Goal: Information Seeking & Learning: Learn about a topic

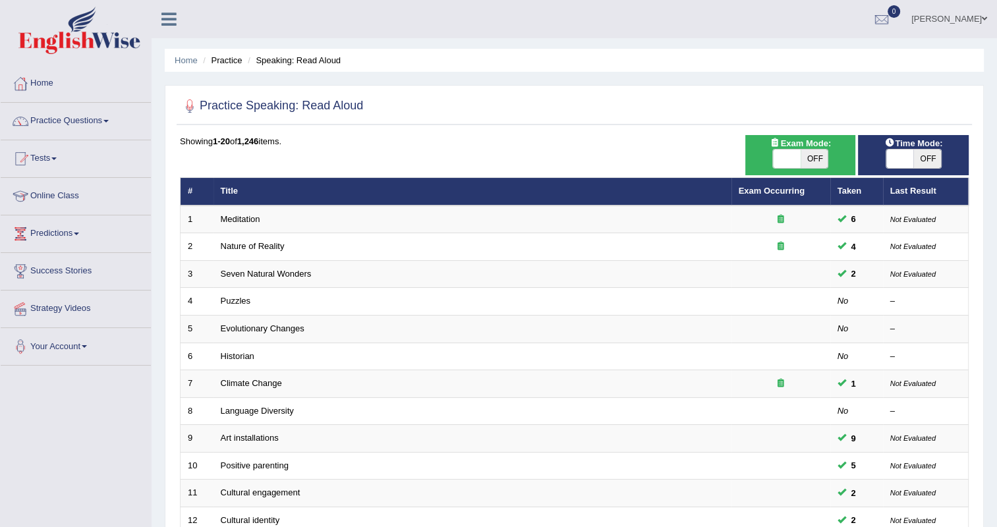
click at [113, 121] on link "Practice Questions" at bounding box center [76, 119] width 150 height 33
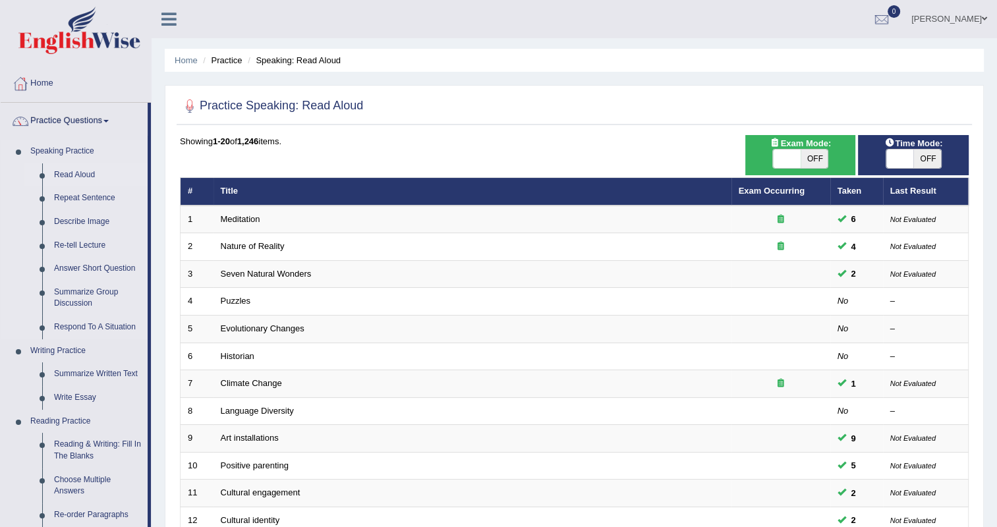
drag, startPoint x: 152, startPoint y: 128, endPoint x: 146, endPoint y: 150, distance: 23.0
click at [146, 150] on div "Toggle navigation Home Practice Questions Speaking Practice Read Aloud Repeat S…" at bounding box center [498, 433] width 997 height 866
drag, startPoint x: 146, startPoint y: 150, endPoint x: 131, endPoint y: 154, distance: 16.2
click at [131, 154] on link "Speaking Practice" at bounding box center [85, 152] width 123 height 24
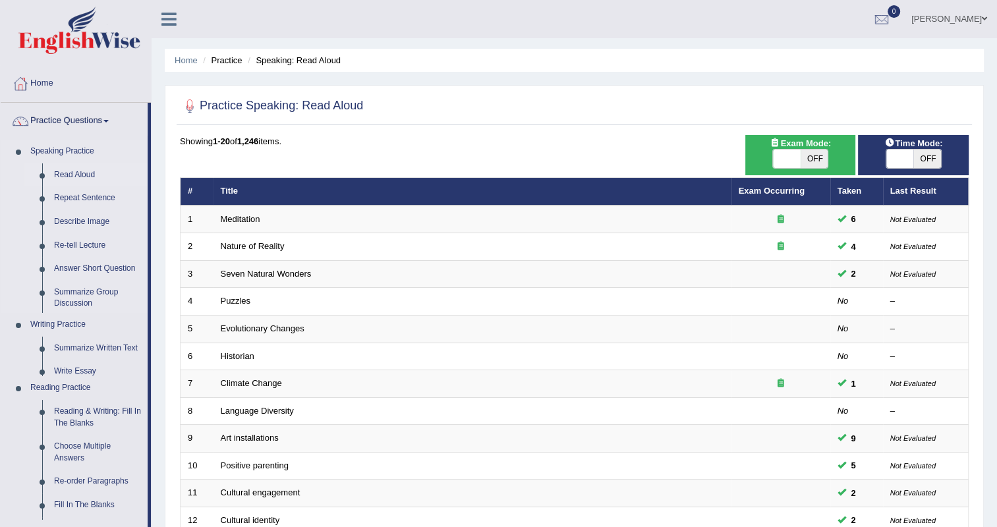
click at [131, 154] on link "Speaking Practice" at bounding box center [85, 152] width 123 height 24
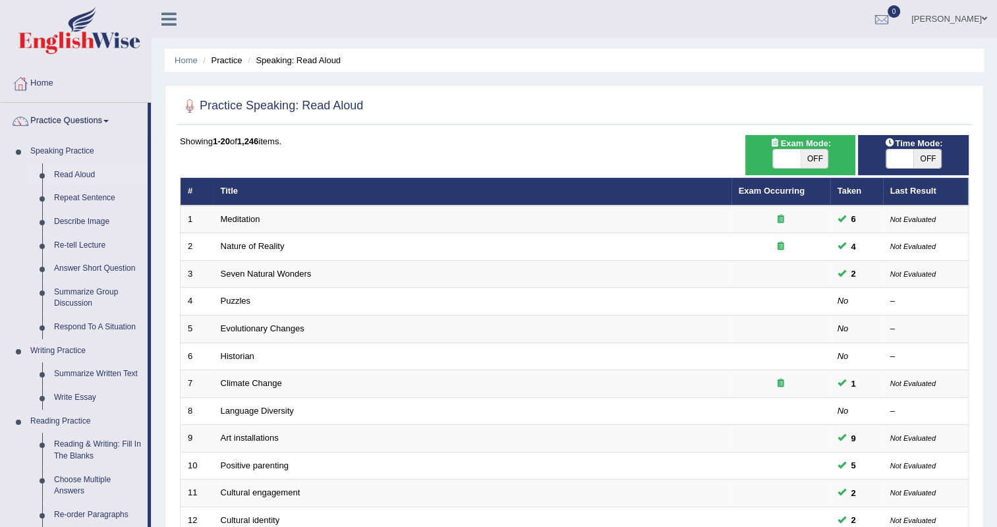
drag, startPoint x: 131, startPoint y: 154, endPoint x: 260, endPoint y: 198, distance: 136.5
click at [260, 198] on th "Title" at bounding box center [473, 192] width 518 height 28
click at [80, 181] on link "Read Aloud" at bounding box center [98, 175] width 100 height 24
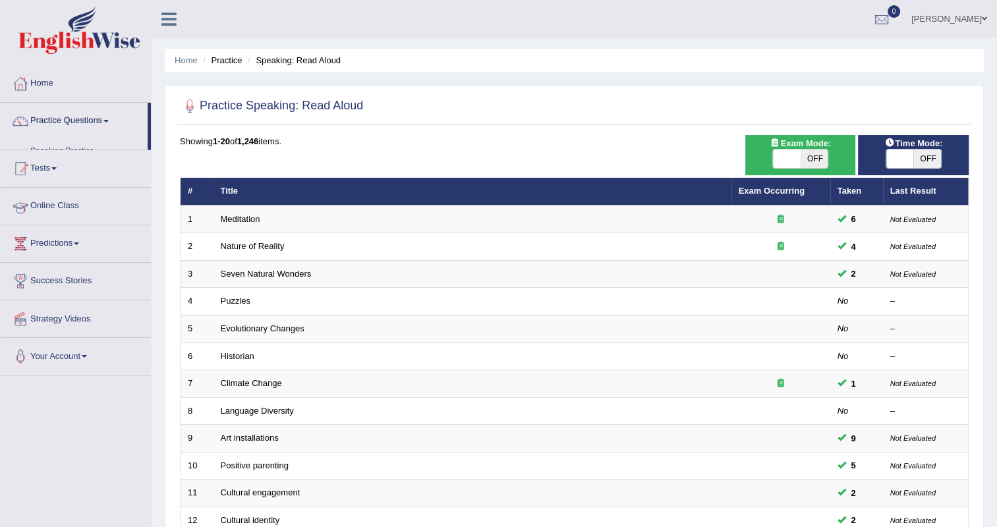
click at [66, 181] on ul "Home Practice Questions Speaking Practice Read Aloud Repeat Sentence Describe I…" at bounding box center [76, 220] width 150 height 310
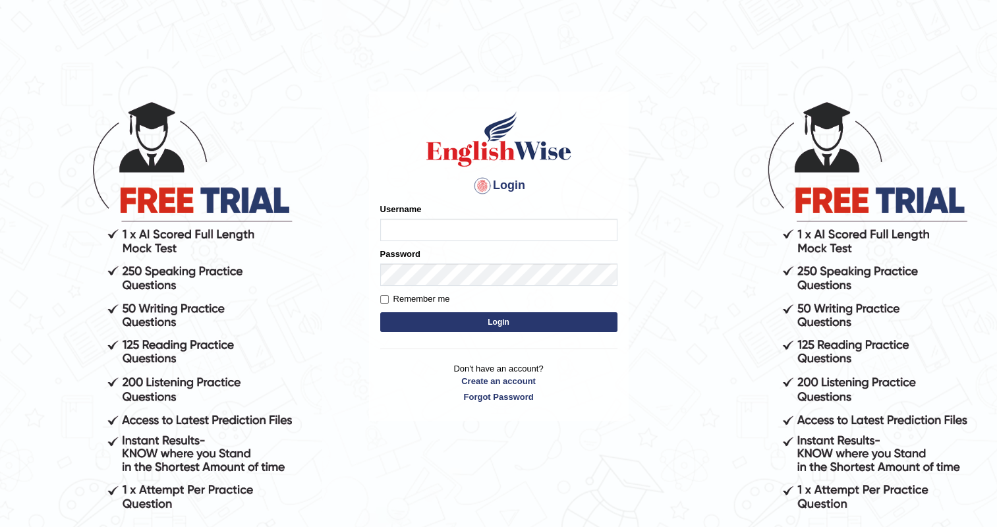
type input "upendrakumar"
click at [506, 324] on button "Login" at bounding box center [498, 322] width 237 height 20
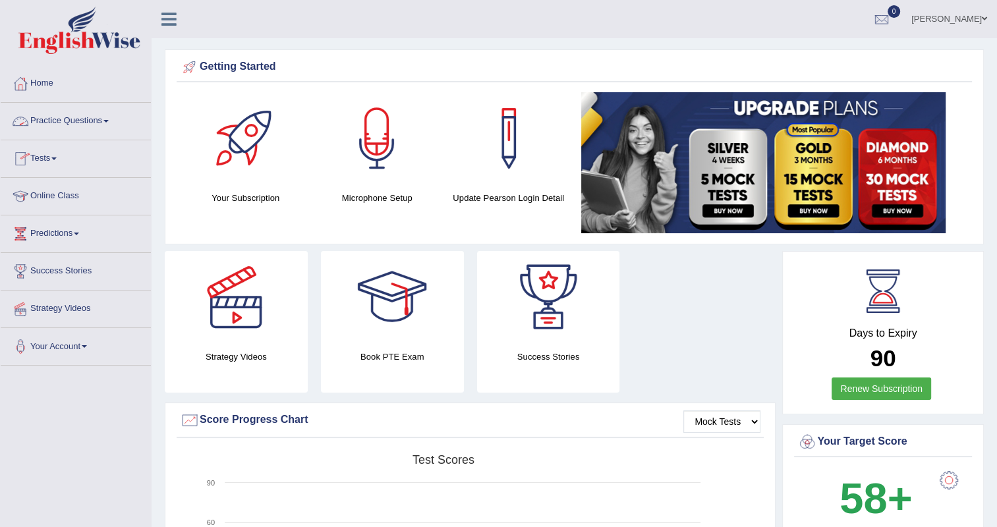
click at [111, 125] on link "Practice Questions" at bounding box center [76, 119] width 150 height 33
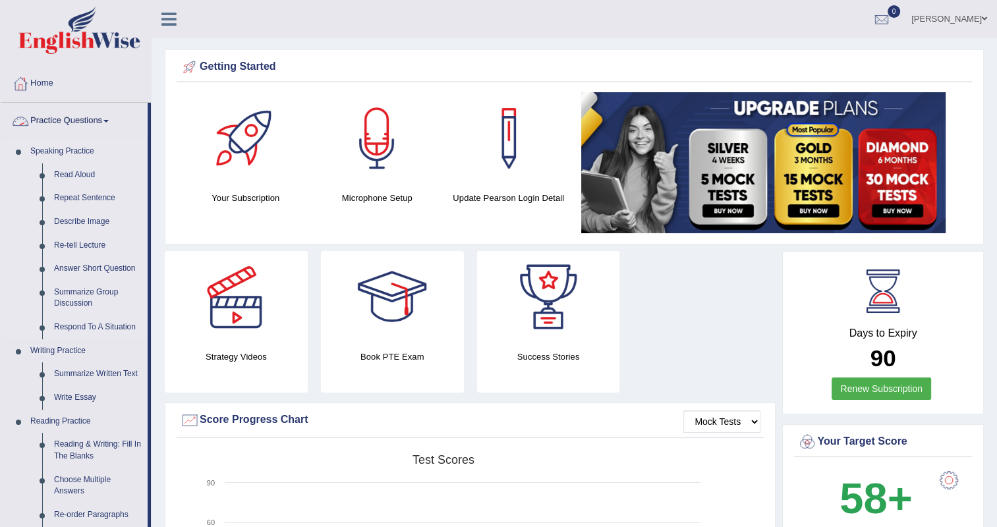
drag, startPoint x: 152, startPoint y: 125, endPoint x: 145, endPoint y: 141, distance: 17.4
drag, startPoint x: 150, startPoint y: 351, endPoint x: 144, endPoint y: 403, distance: 52.4
click at [144, 403] on li "Practice Questions Speaking Practice Read Aloud Repeat Sentence Describe Image …" at bounding box center [76, 474] width 150 height 742
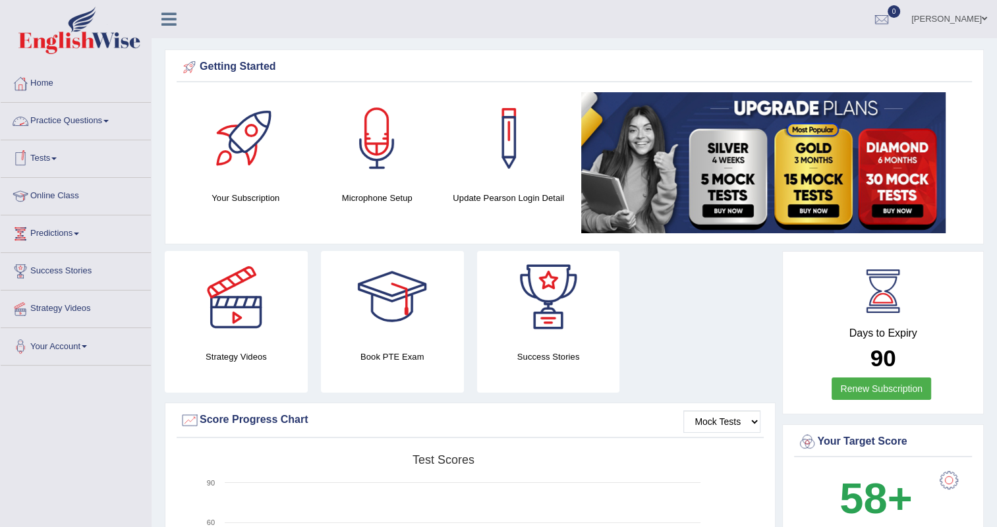
click at [115, 123] on link "Practice Questions" at bounding box center [76, 119] width 150 height 33
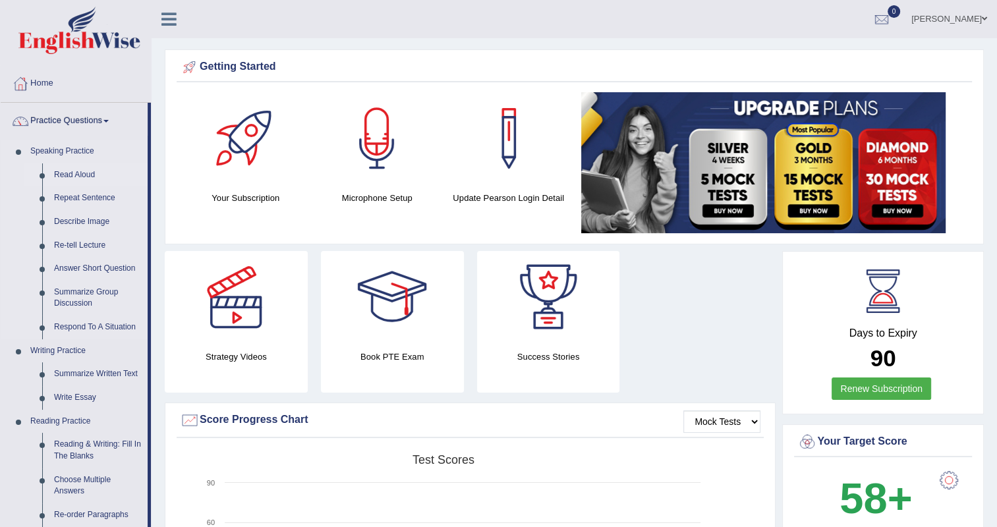
click at [75, 177] on link "Read Aloud" at bounding box center [98, 175] width 100 height 24
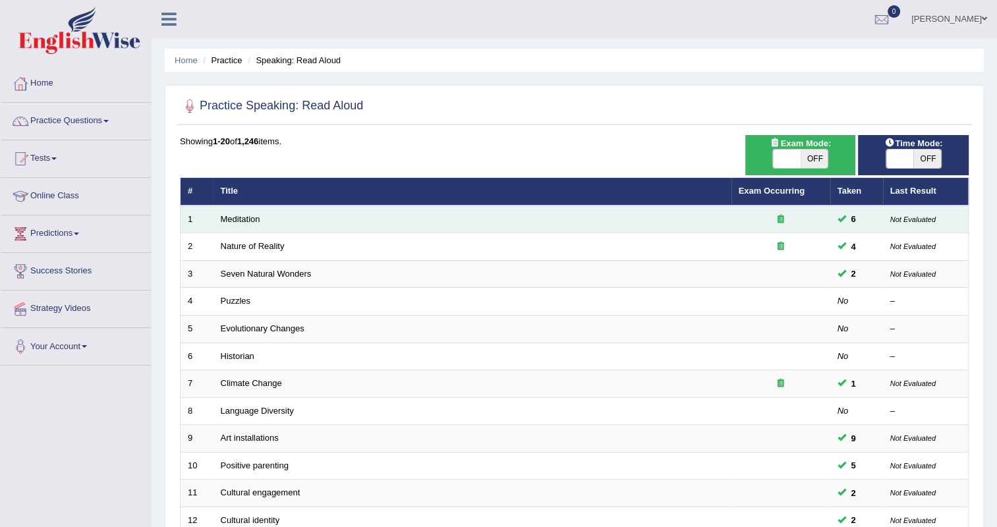
click at [268, 215] on td "Meditation" at bounding box center [473, 220] width 518 height 28
click at [247, 219] on link "Meditation" at bounding box center [241, 219] width 40 height 10
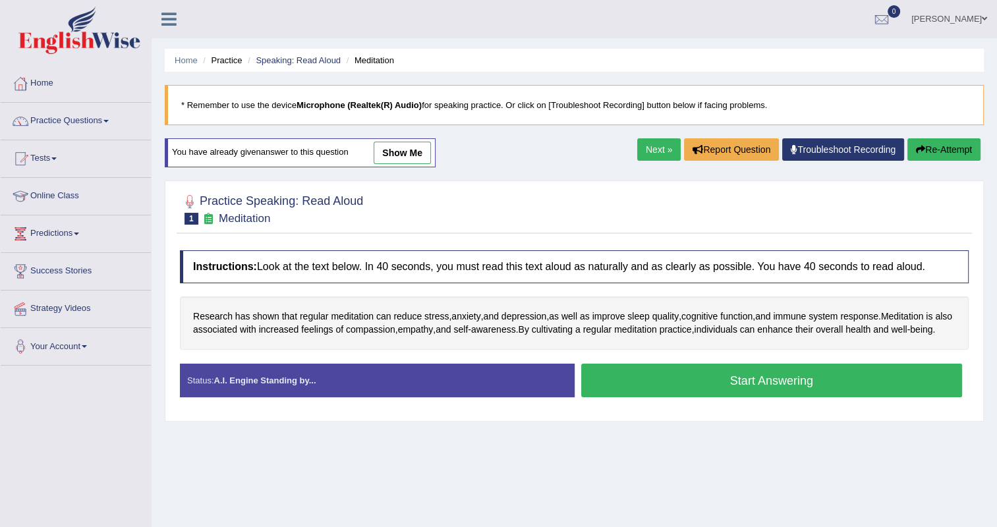
click at [731, 393] on button "Start Answering" at bounding box center [772, 381] width 382 height 34
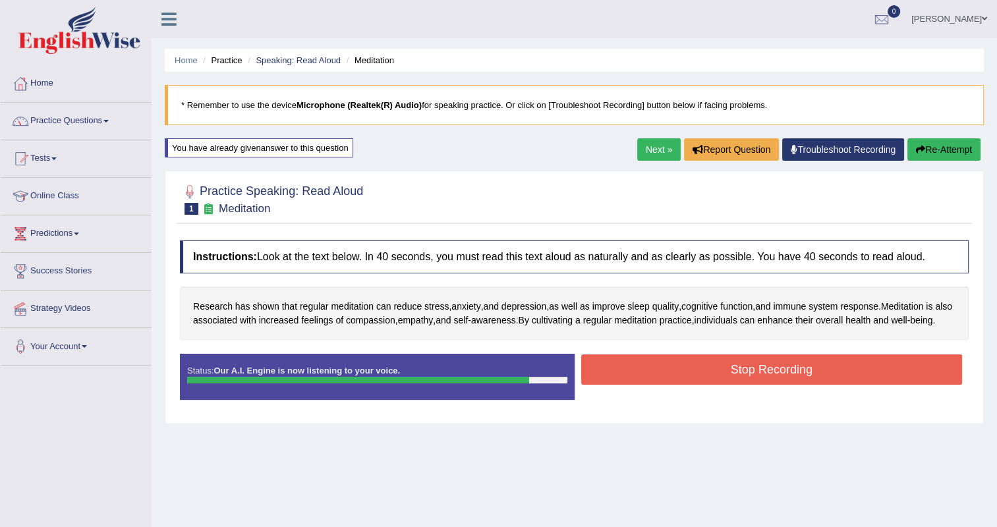
click at [745, 385] on button "Stop Recording" at bounding box center [772, 370] width 382 height 30
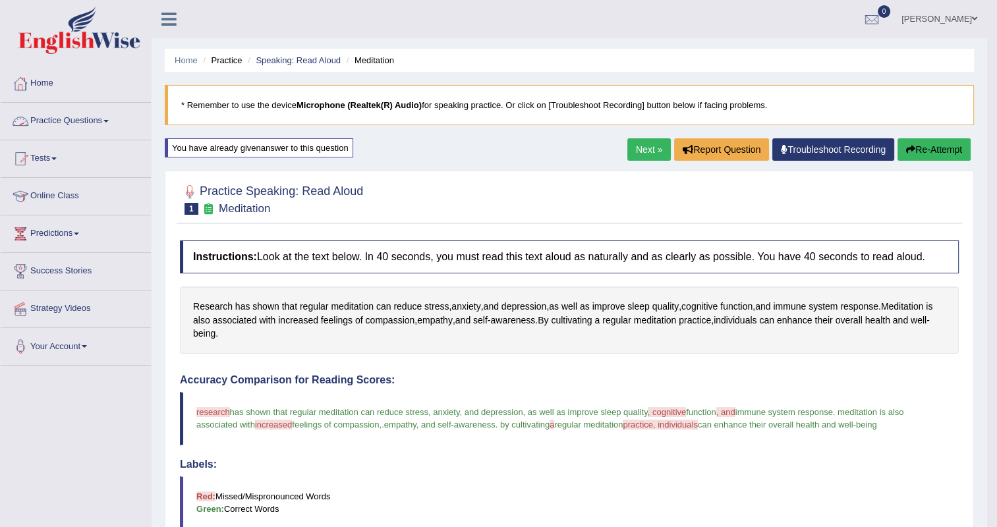
click at [105, 122] on link "Practice Questions" at bounding box center [76, 119] width 150 height 33
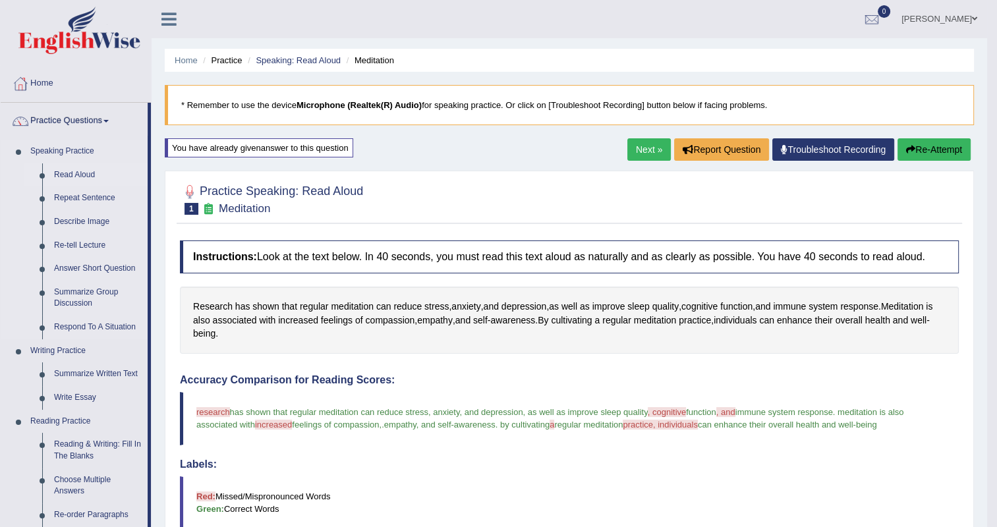
click at [76, 169] on link "Read Aloud" at bounding box center [98, 175] width 100 height 24
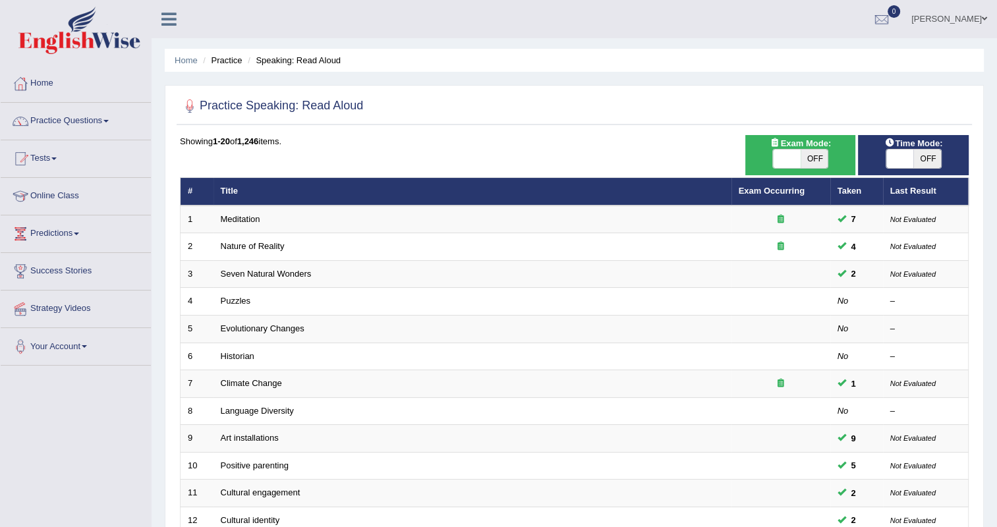
click at [86, 121] on link "Practice Questions" at bounding box center [76, 119] width 150 height 33
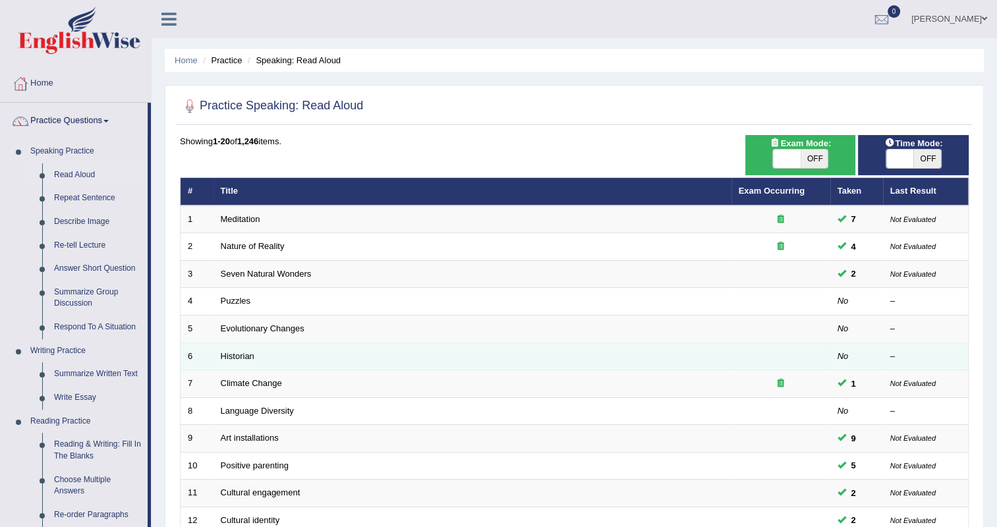
click at [282, 337] on td "Evolutionary Changes" at bounding box center [473, 330] width 518 height 28
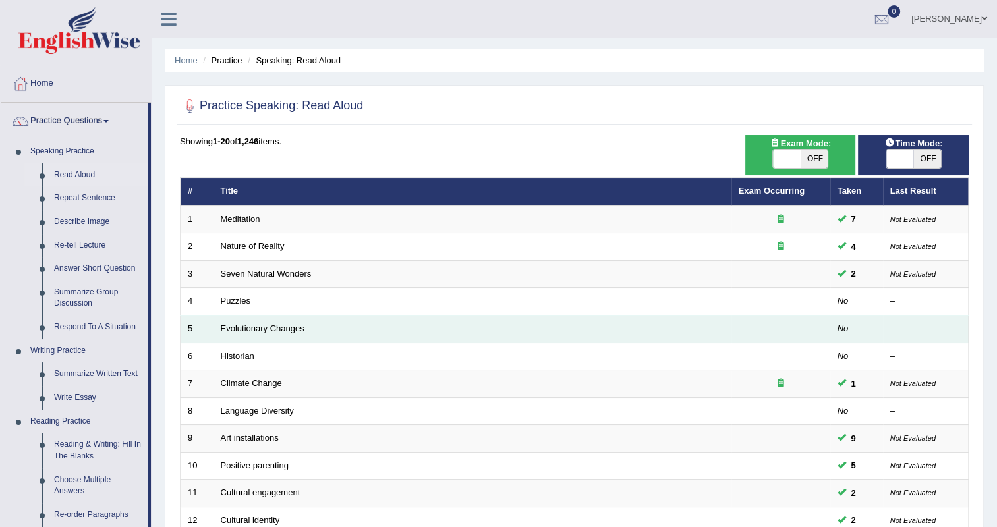
click at [390, 338] on td "Evolutionary Changes" at bounding box center [473, 330] width 518 height 28
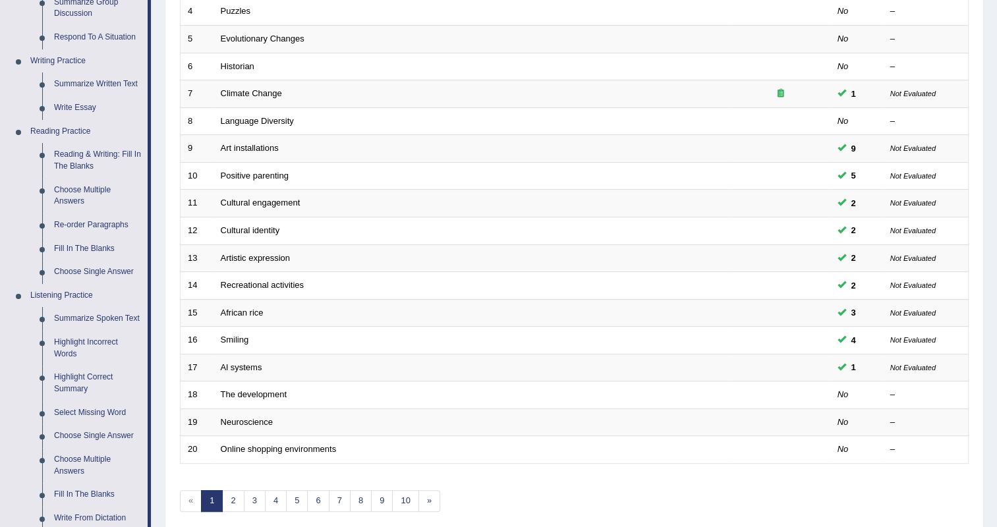
scroll to position [287, 0]
